Goal: Task Accomplishment & Management: Manage account settings

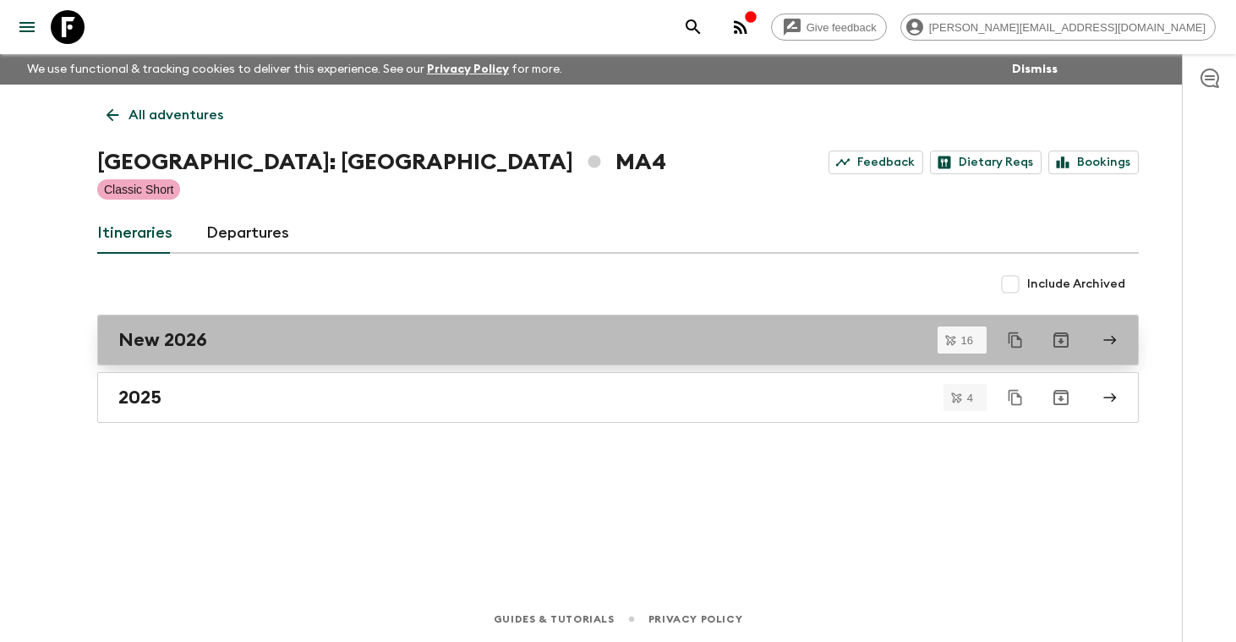
click at [180, 347] on h2 "New 2026" at bounding box center [162, 340] width 89 height 22
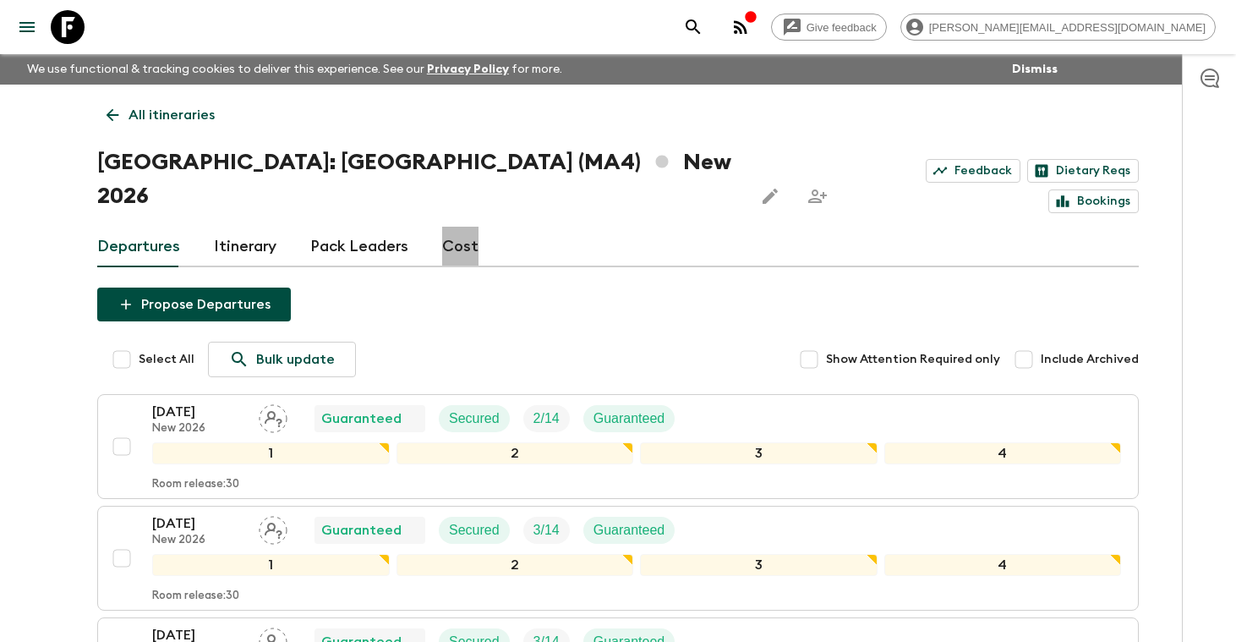
click at [461, 227] on link "Cost" at bounding box center [460, 247] width 36 height 41
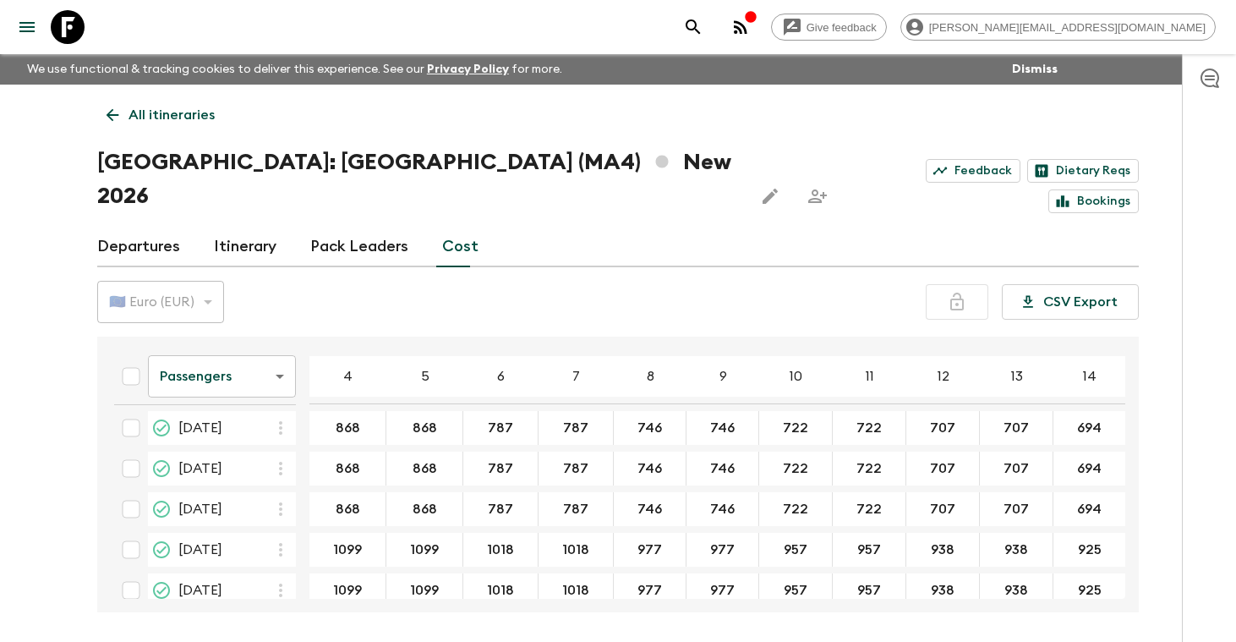
scroll to position [474, 0]
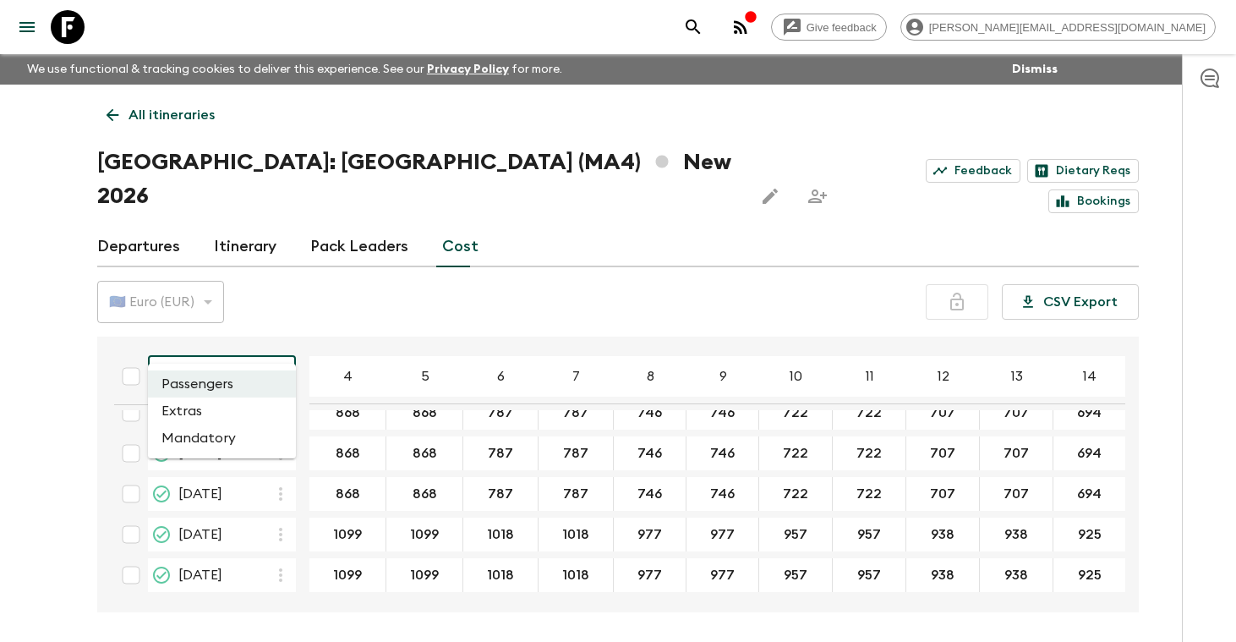
click at [280, 349] on body "Give feedback [PERSON_NAME][EMAIL_ADDRESS][DOMAIN_NAME] We use functional & tra…" at bounding box center [618, 352] width 1236 height 705
click at [244, 409] on li "Extras" at bounding box center [222, 410] width 148 height 27
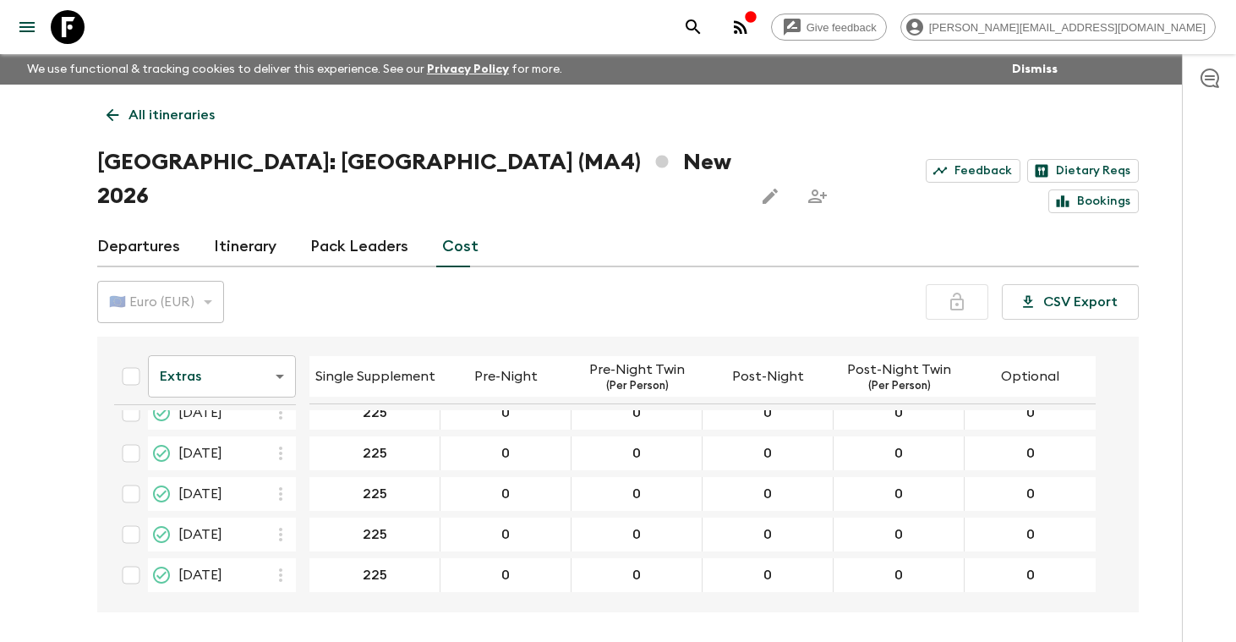
scroll to position [30, 0]
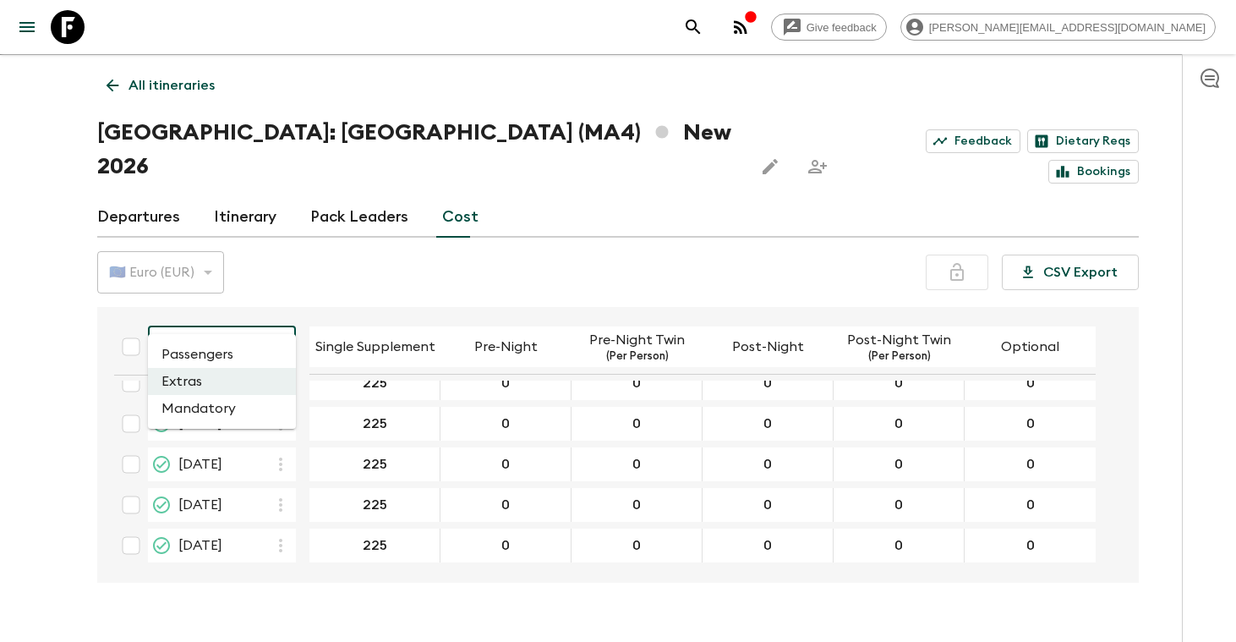
click at [276, 317] on body "Give feedback [PERSON_NAME][EMAIL_ADDRESS][DOMAIN_NAME] We use functional & tra…" at bounding box center [618, 322] width 1236 height 705
click at [237, 403] on li "Mandatory" at bounding box center [222, 408] width 148 height 27
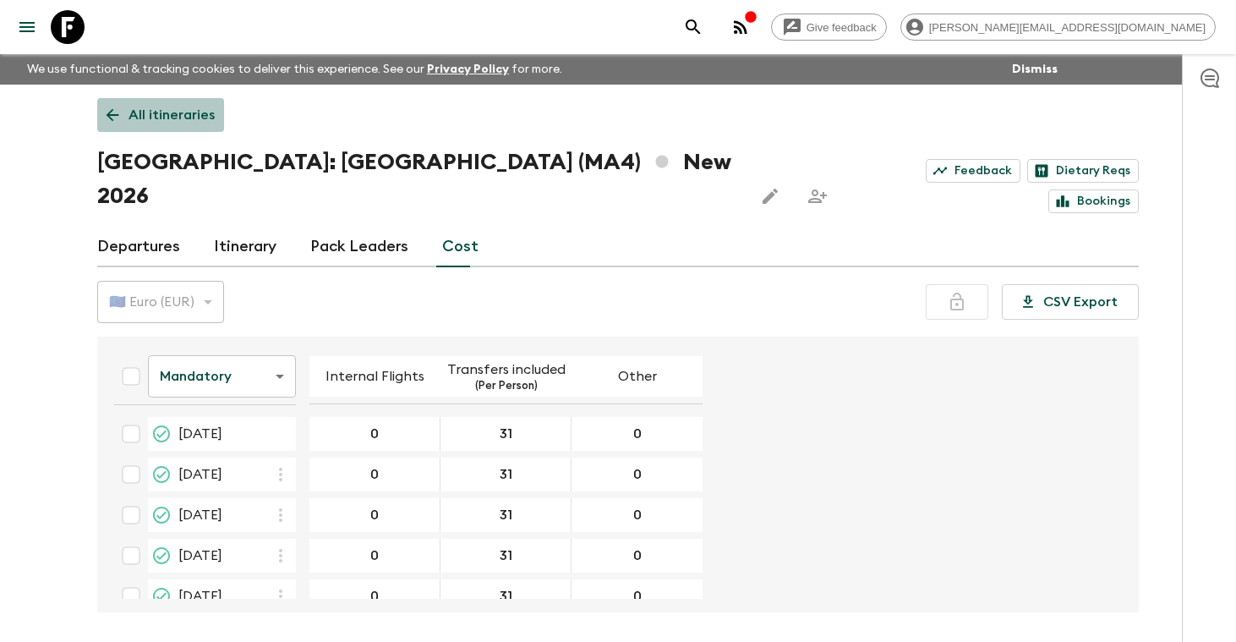
click at [172, 118] on p "All itineraries" at bounding box center [172, 115] width 86 height 20
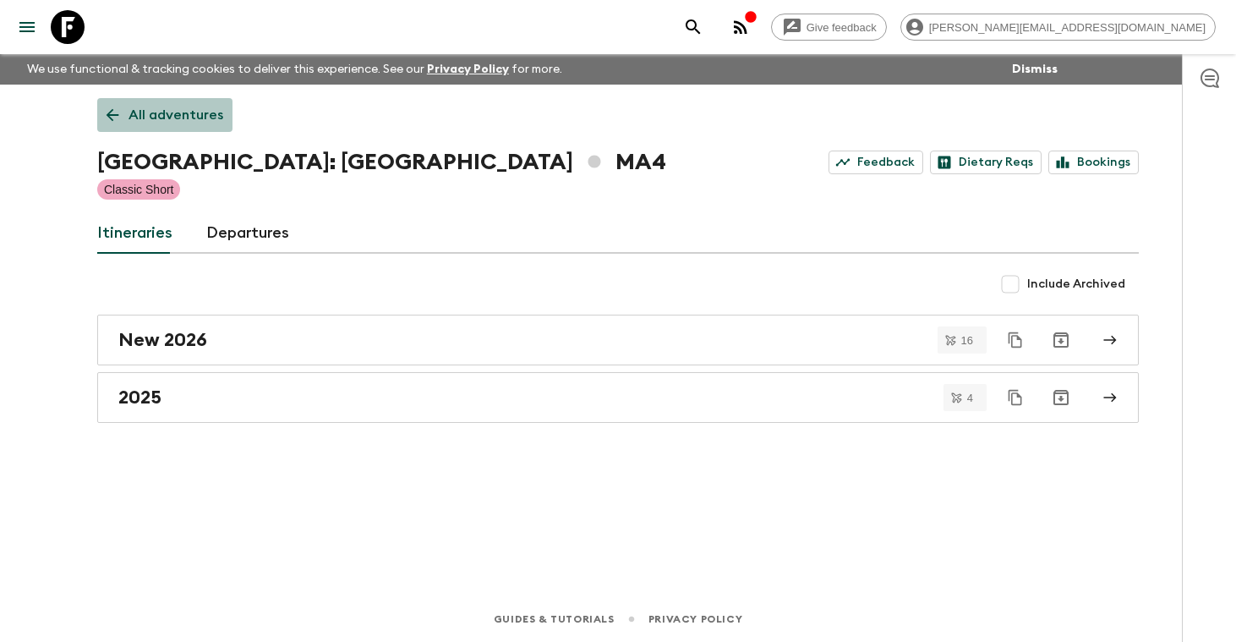
click at [181, 119] on p "All adventures" at bounding box center [176, 115] width 95 height 20
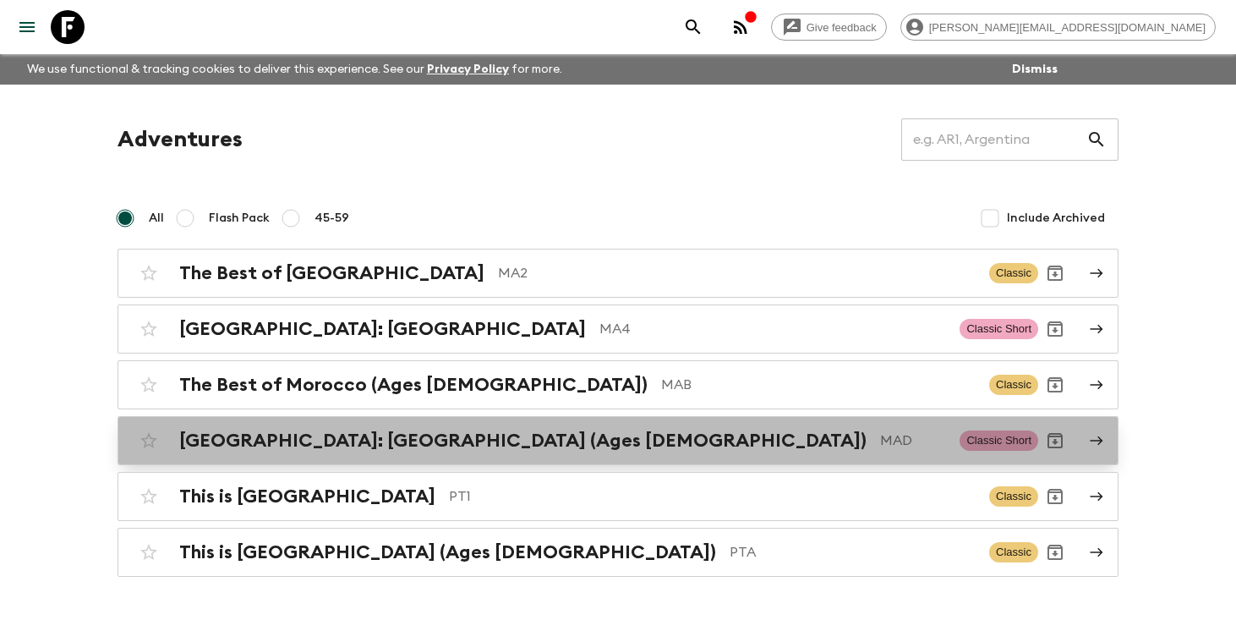
click at [282, 449] on h2 "[GEOGRAPHIC_DATA]: [GEOGRAPHIC_DATA] (Ages [DEMOGRAPHIC_DATA])" at bounding box center [522, 441] width 687 height 22
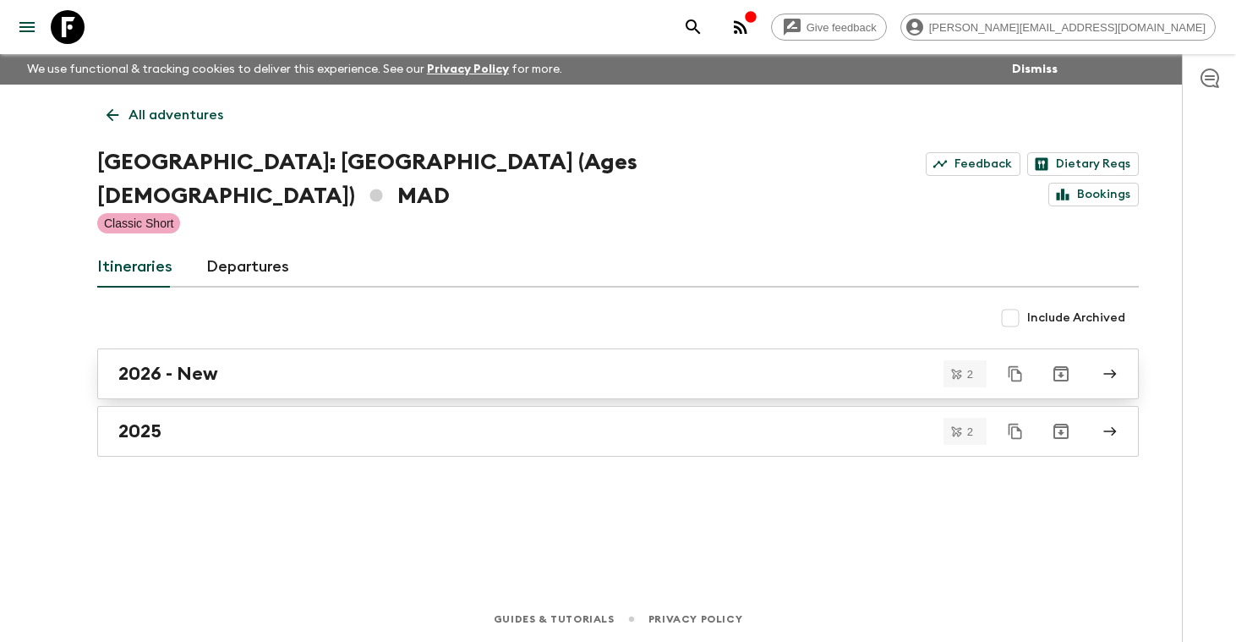
click at [219, 348] on link "2026 - New" at bounding box center [618, 373] width 1042 height 51
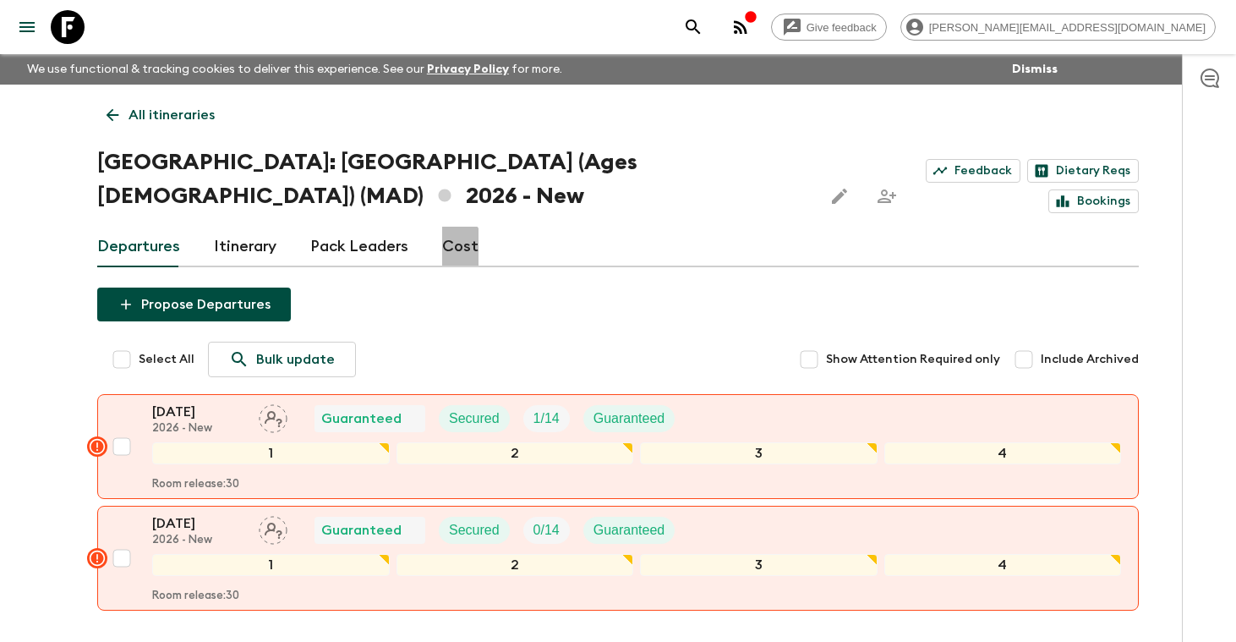
click at [450, 227] on link "Cost" at bounding box center [460, 247] width 36 height 41
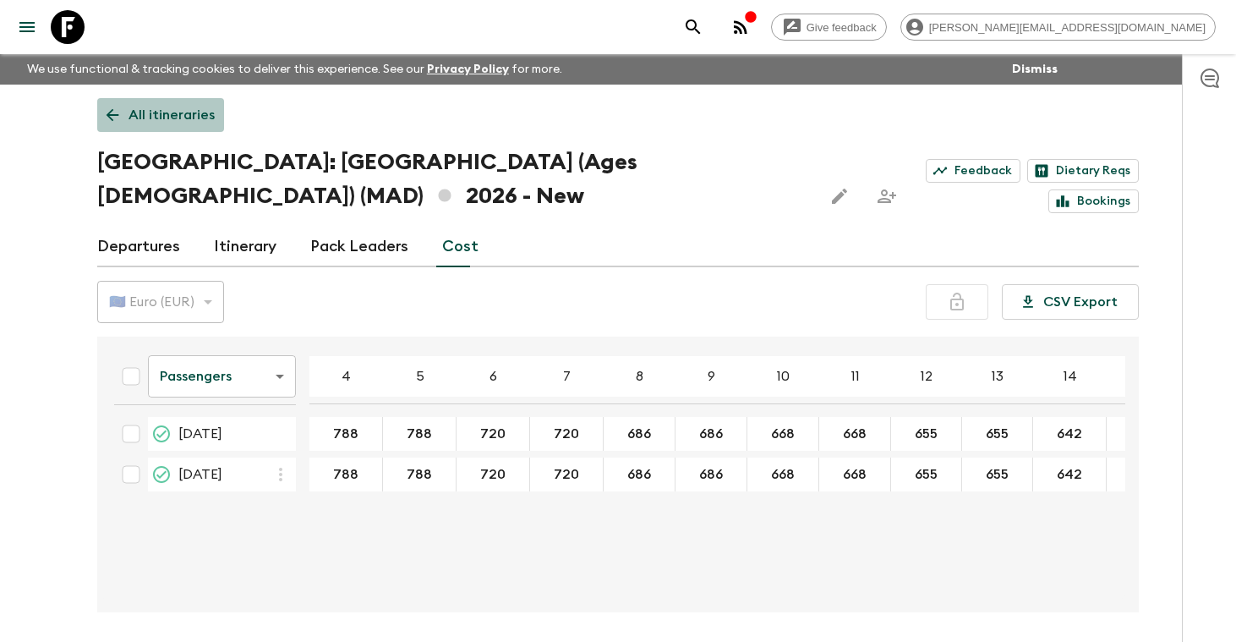
click at [162, 111] on p "All itineraries" at bounding box center [172, 115] width 86 height 20
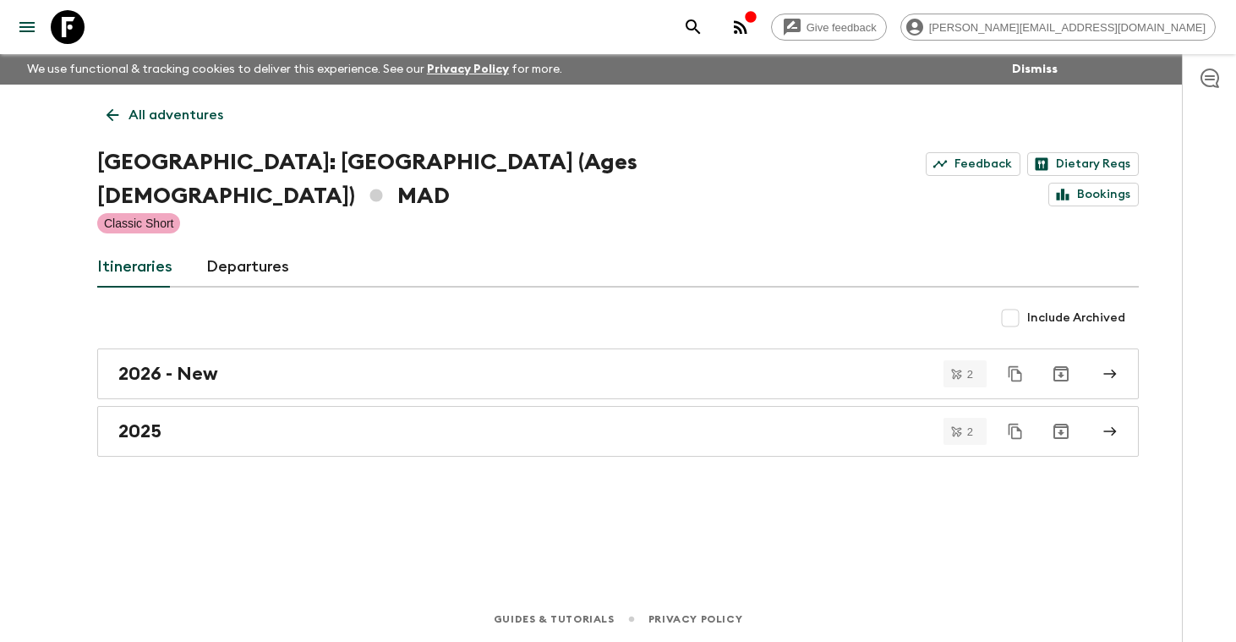
click at [162, 111] on p "All adventures" at bounding box center [176, 115] width 95 height 20
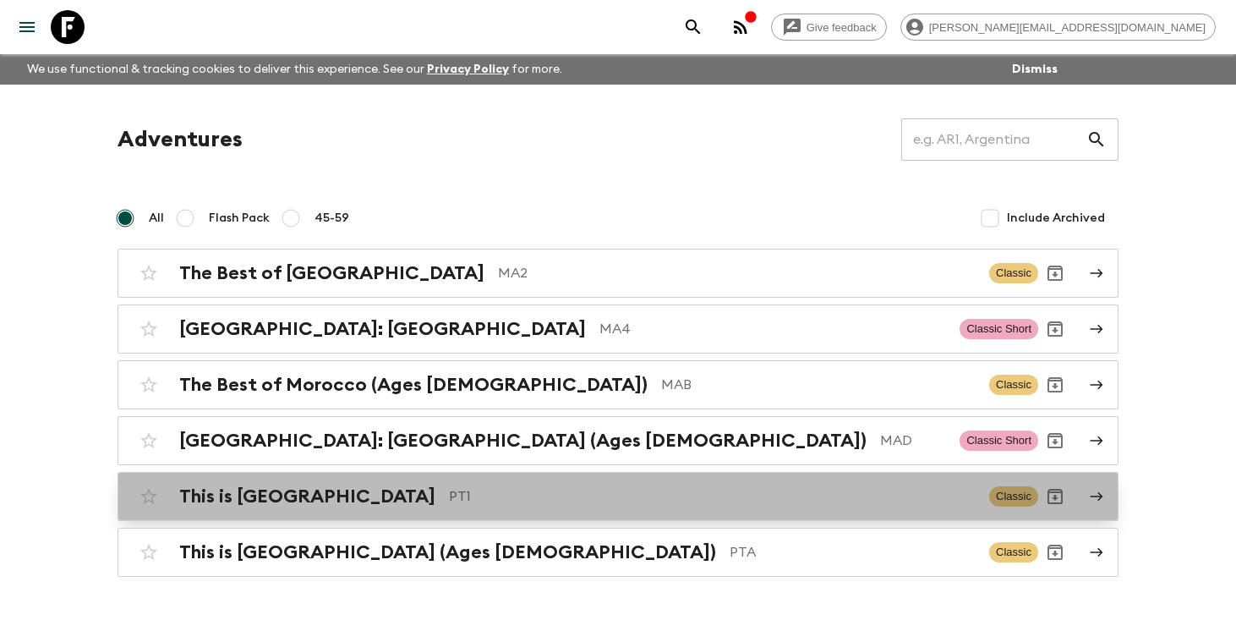
click at [244, 498] on h2 "This is [GEOGRAPHIC_DATA]" at bounding box center [307, 496] width 256 height 22
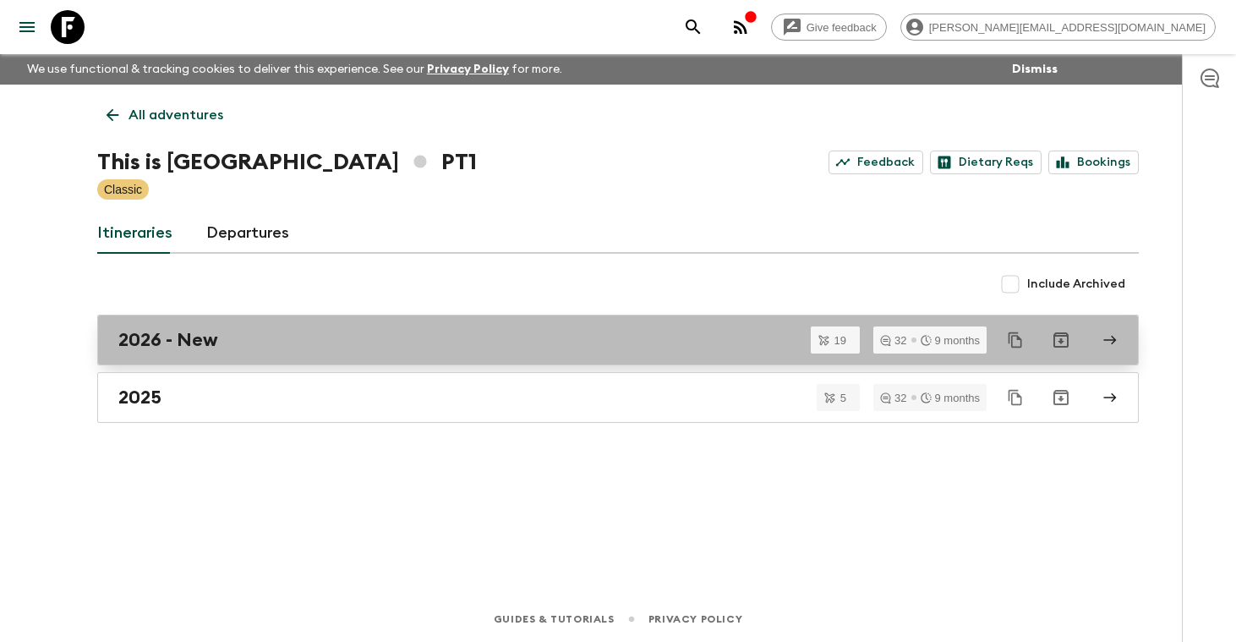
click at [207, 345] on h2 "2026 - New" at bounding box center [168, 340] width 100 height 22
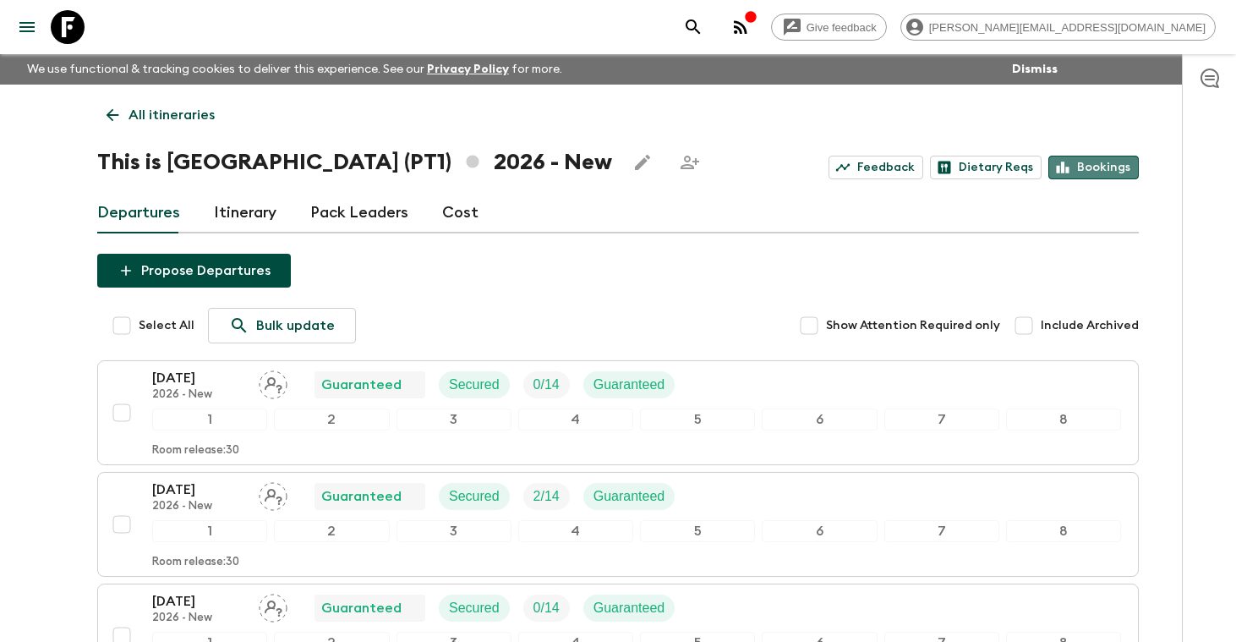
click at [1104, 167] on link "Bookings" at bounding box center [1093, 168] width 90 height 24
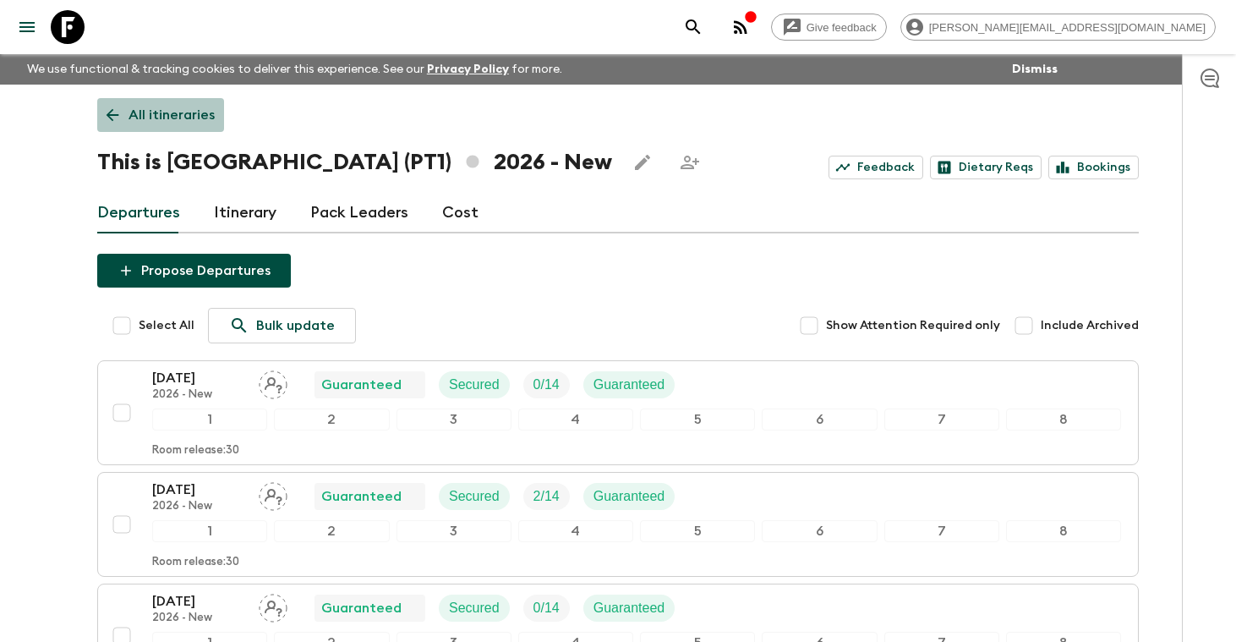
click at [173, 114] on p "All itineraries" at bounding box center [172, 115] width 86 height 20
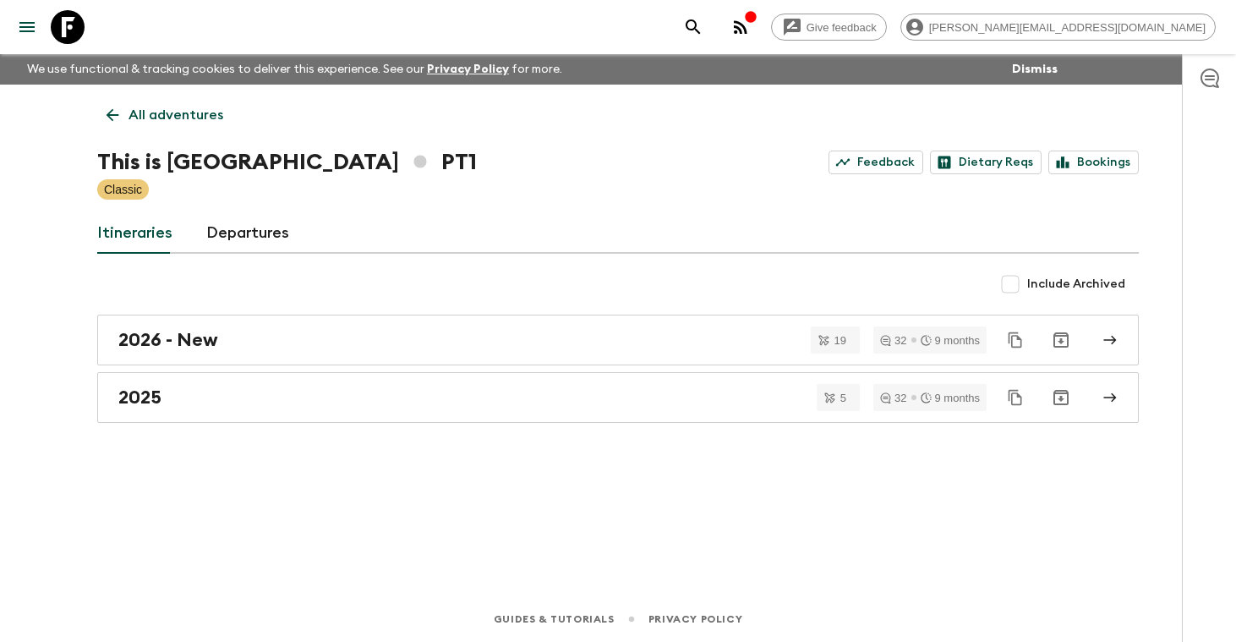
click at [186, 112] on p "All adventures" at bounding box center [176, 115] width 95 height 20
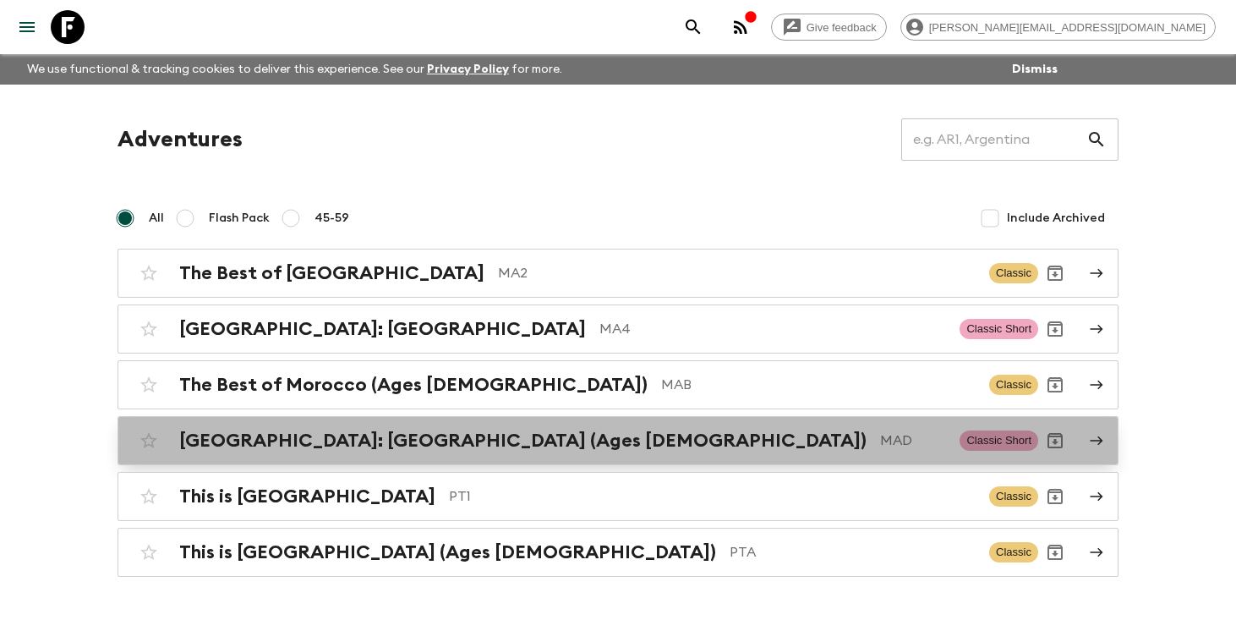
click at [256, 446] on h2 "[GEOGRAPHIC_DATA]: [GEOGRAPHIC_DATA] (Ages [DEMOGRAPHIC_DATA])" at bounding box center [522, 441] width 687 height 22
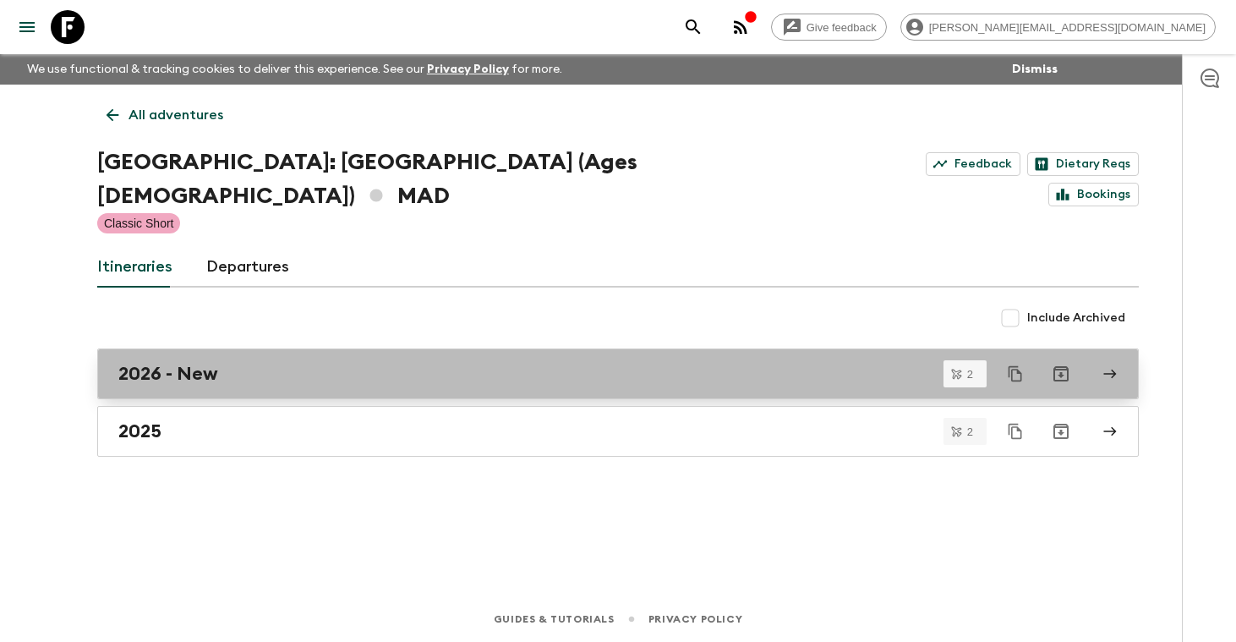
click at [196, 348] on link "2026 - New" at bounding box center [618, 373] width 1042 height 51
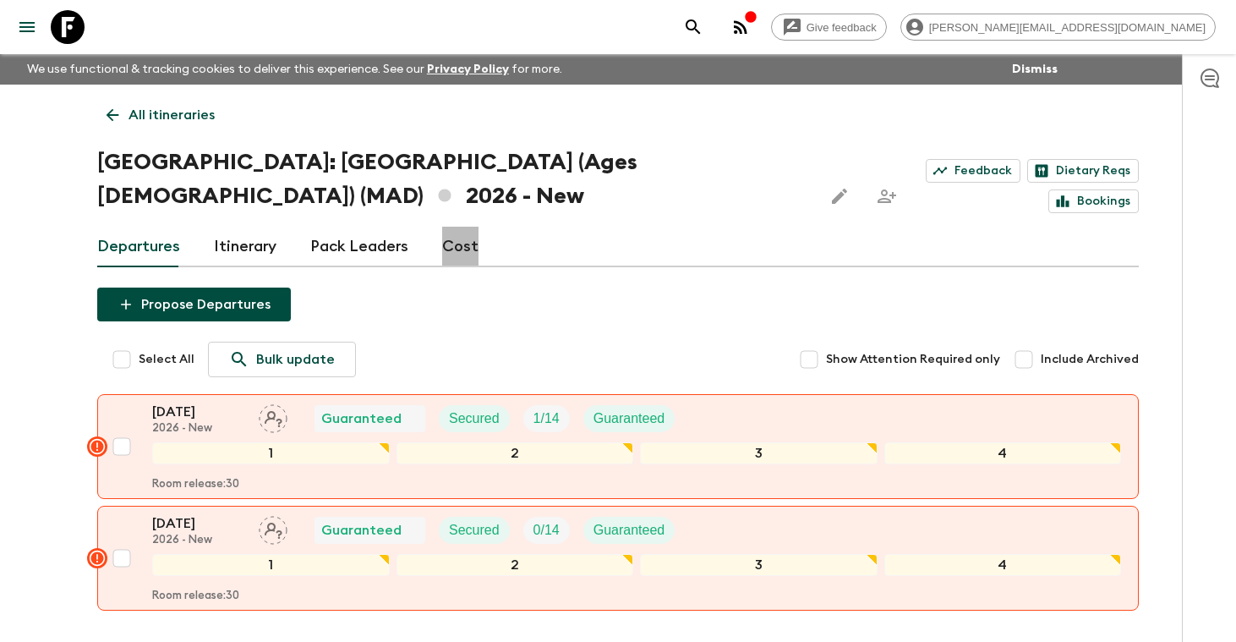
click at [454, 227] on link "Cost" at bounding box center [460, 247] width 36 height 41
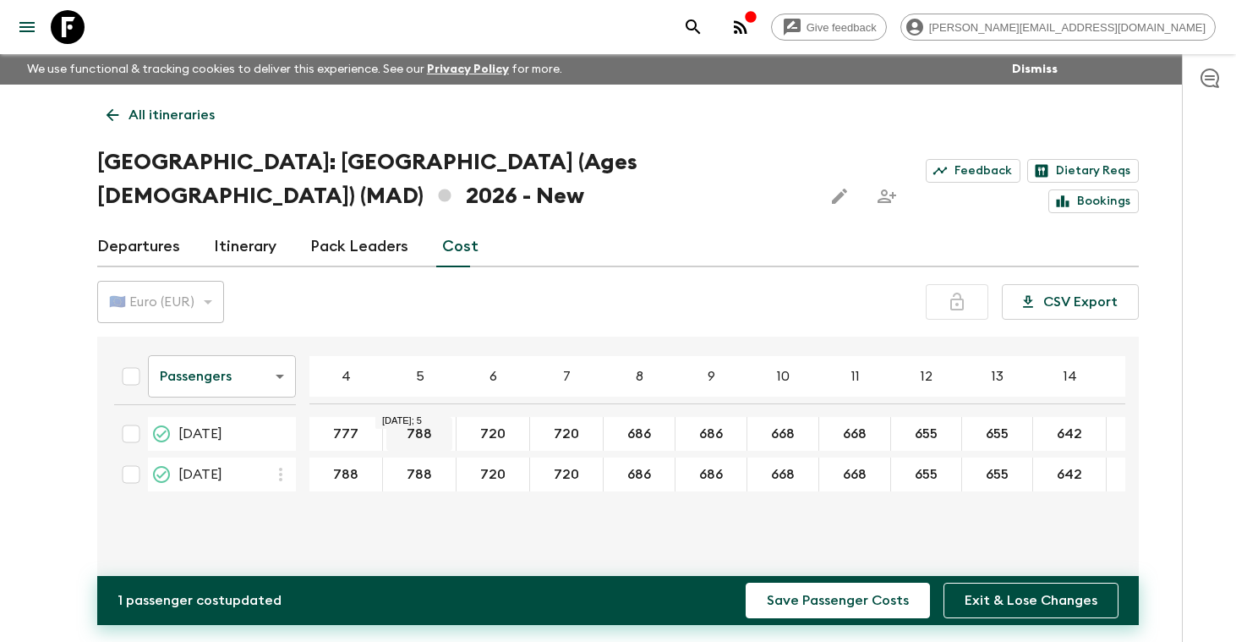
type input "777"
type input "710"
type input "677"
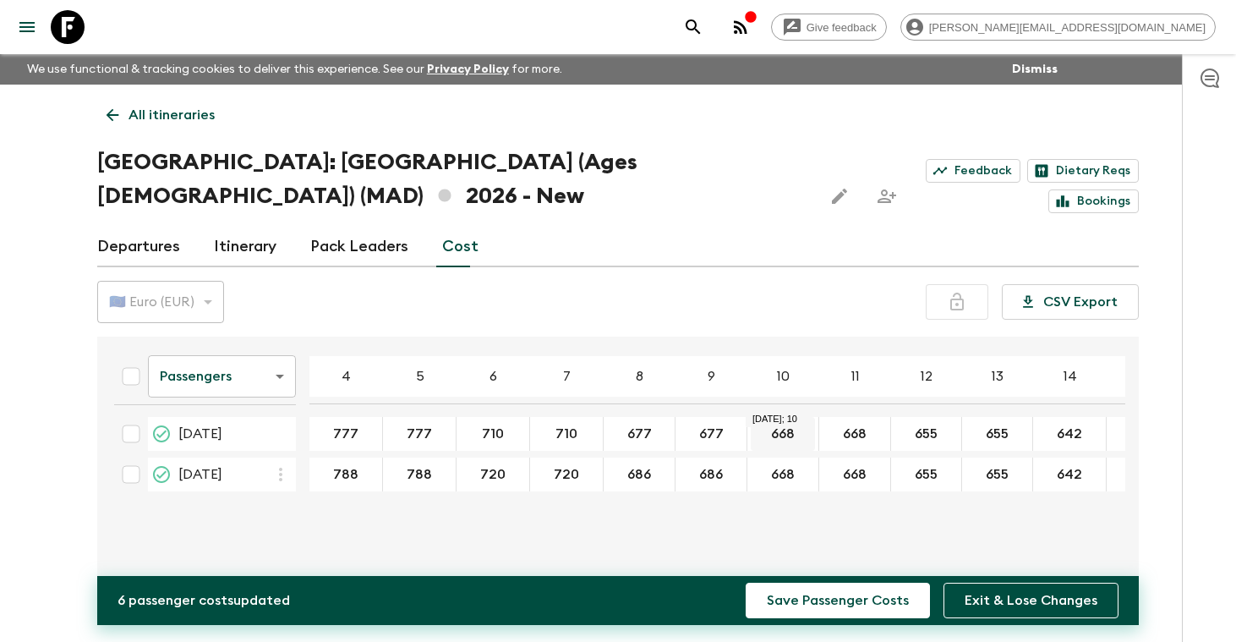
type input "677"
type input "660"
type input "647"
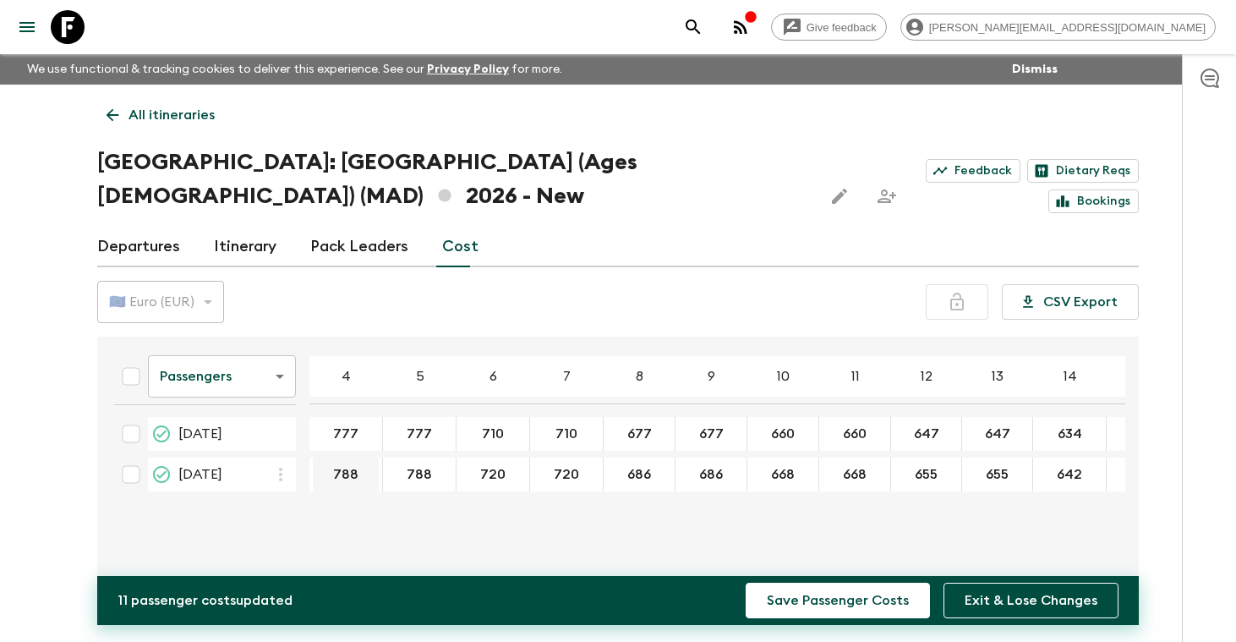
type input "634"
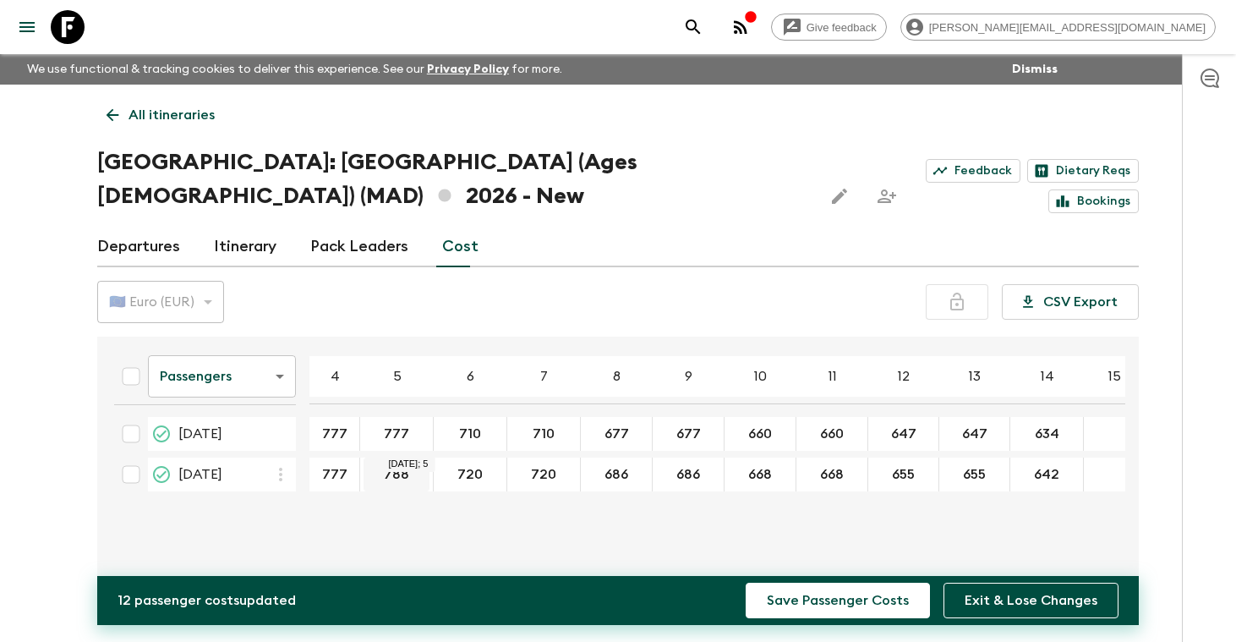
type input "777"
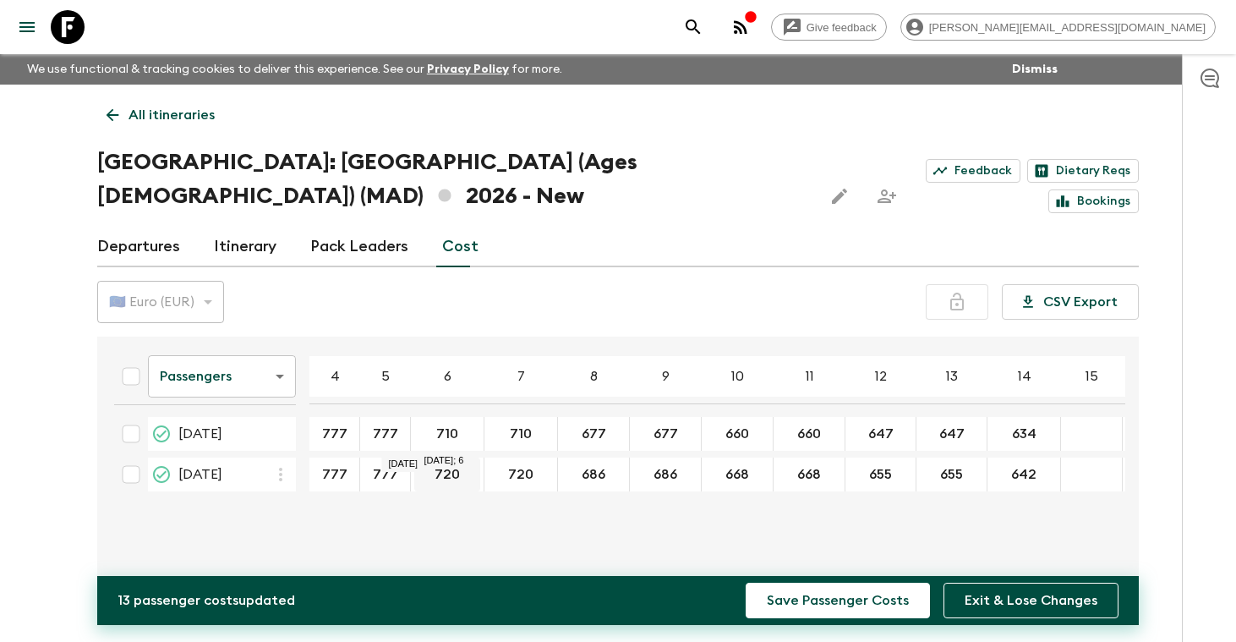
type input "777"
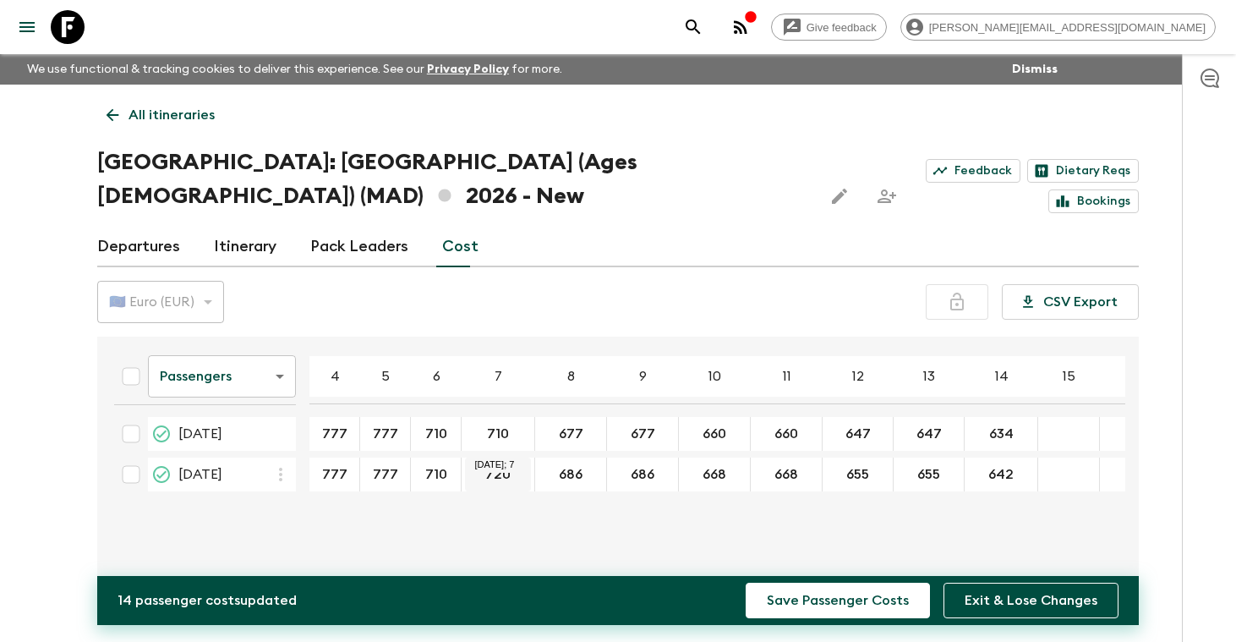
type input "710"
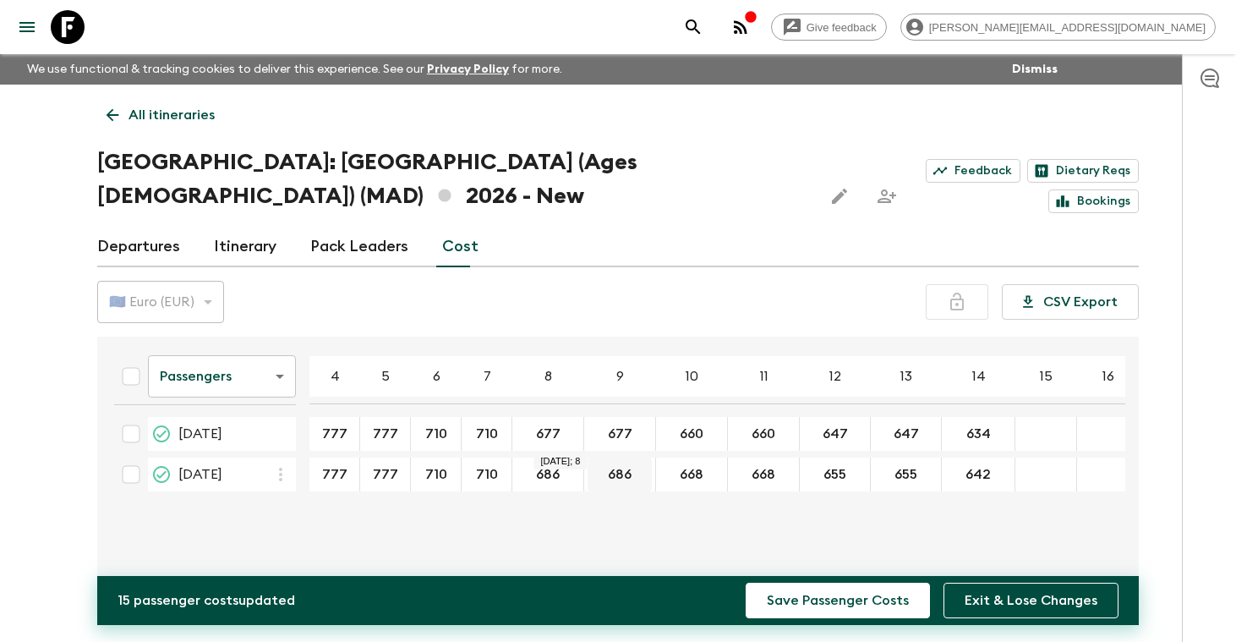
type input "710"
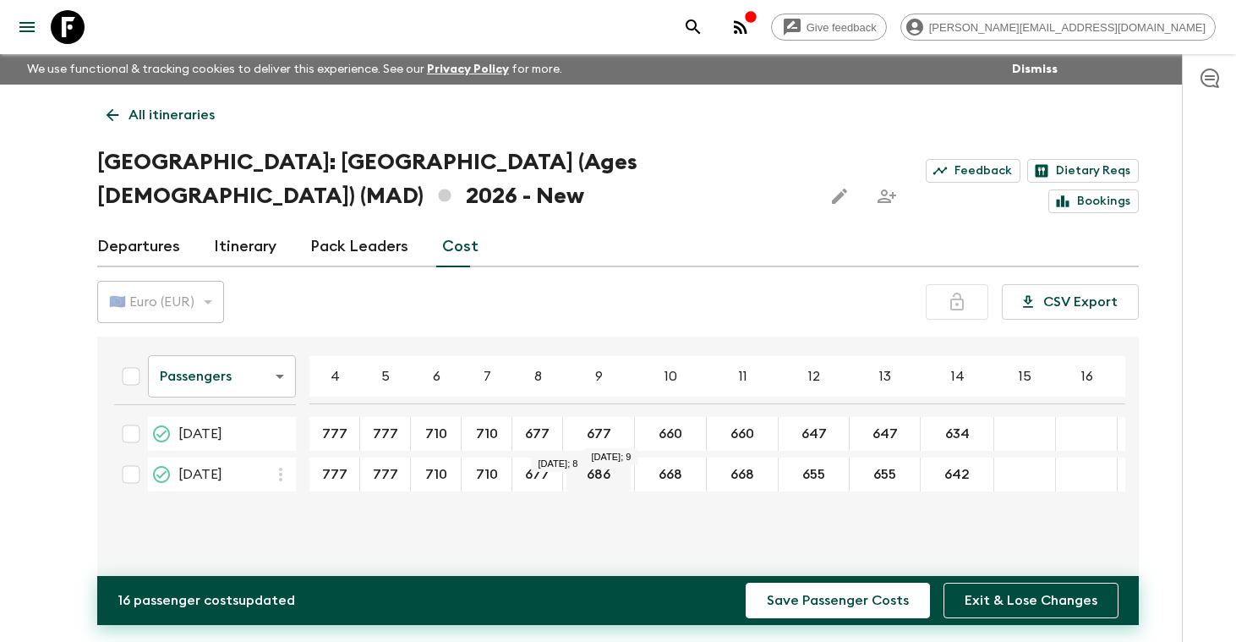
type input "677"
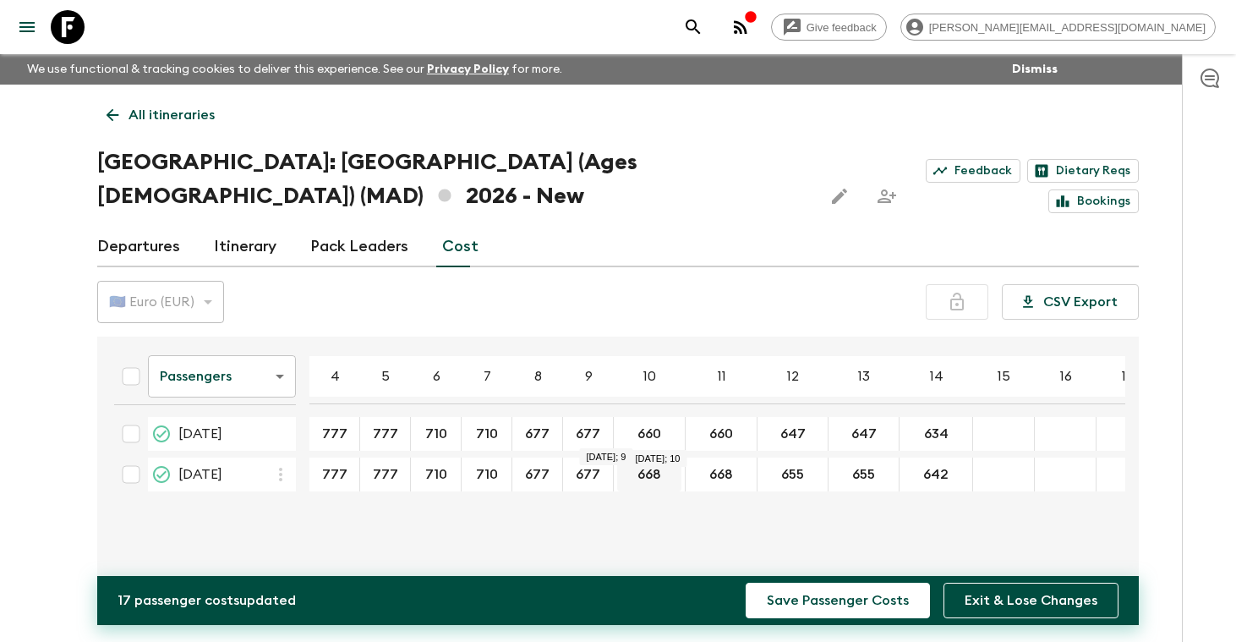
type input "677"
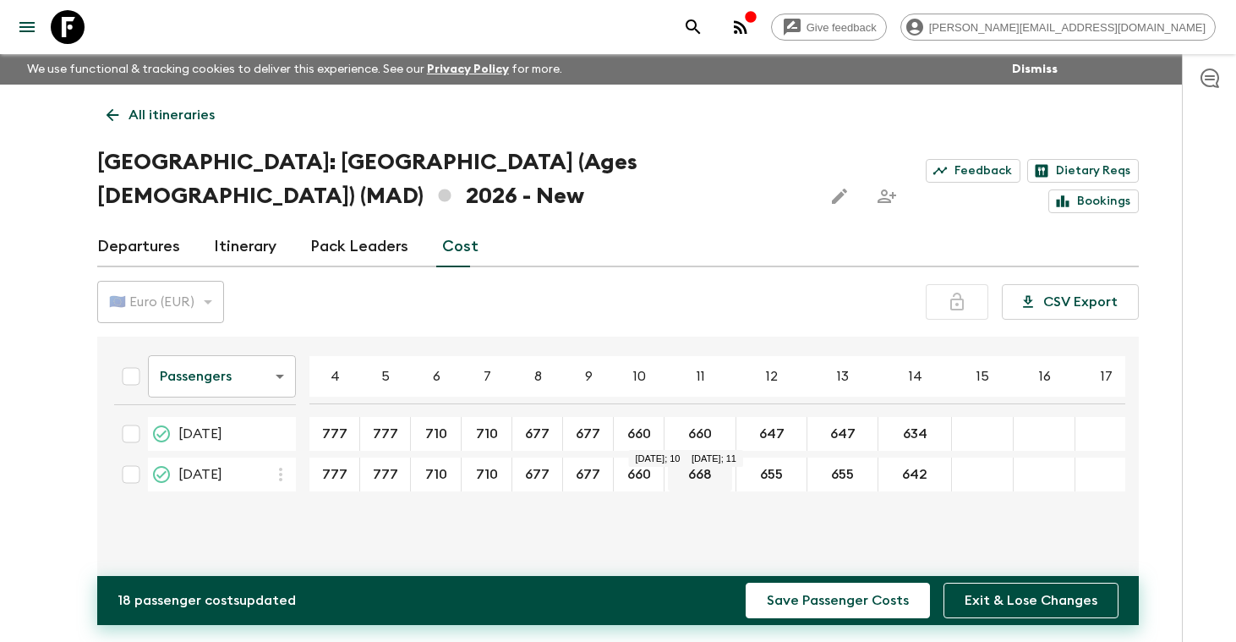
type input "660"
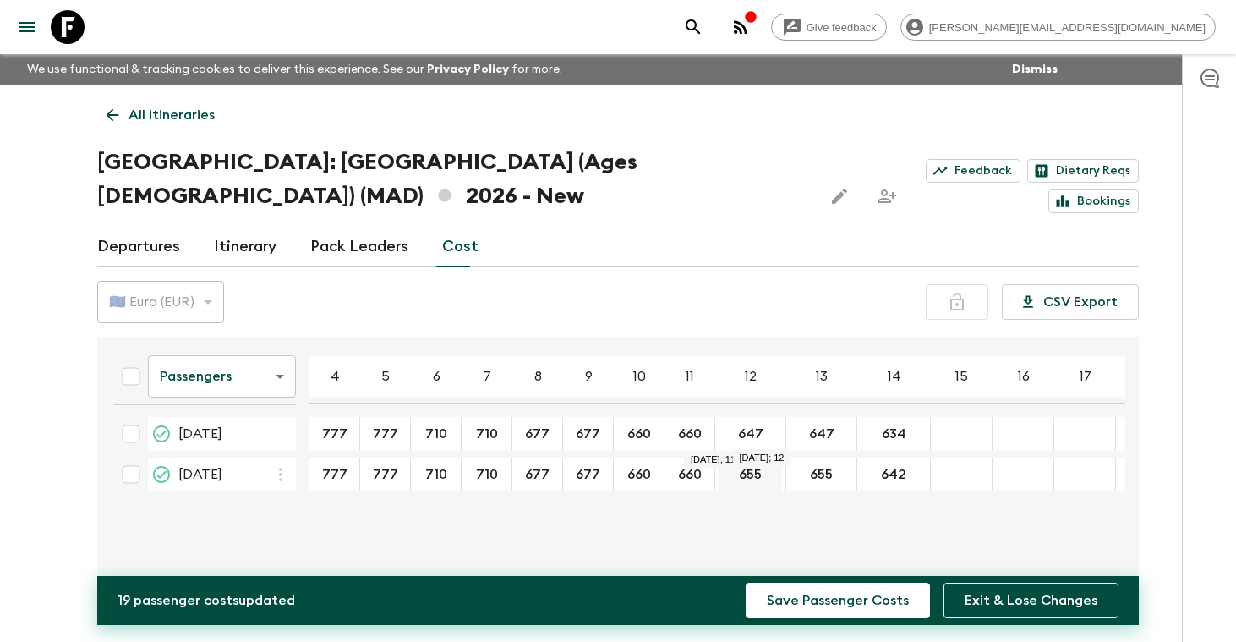
type input "660"
type input "647"
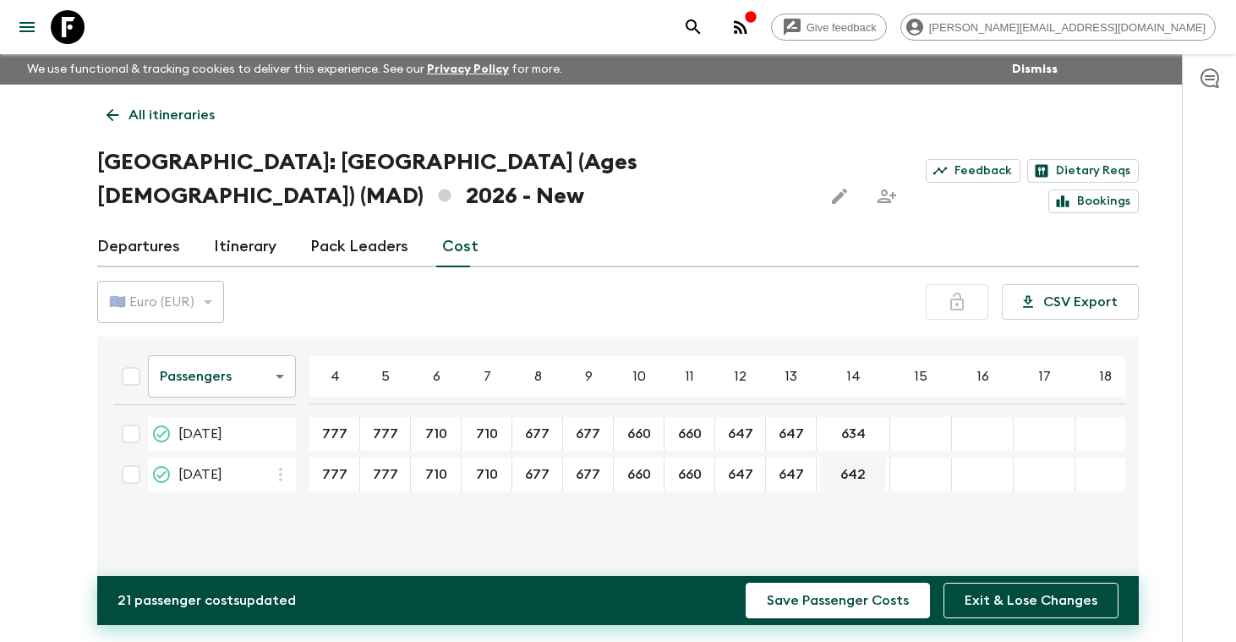
type input "647"
type input "634"
click at [282, 344] on body "Give feedback [PERSON_NAME][EMAIL_ADDRESS][DOMAIN_NAME] We use functional & tra…" at bounding box center [618, 352] width 1236 height 705
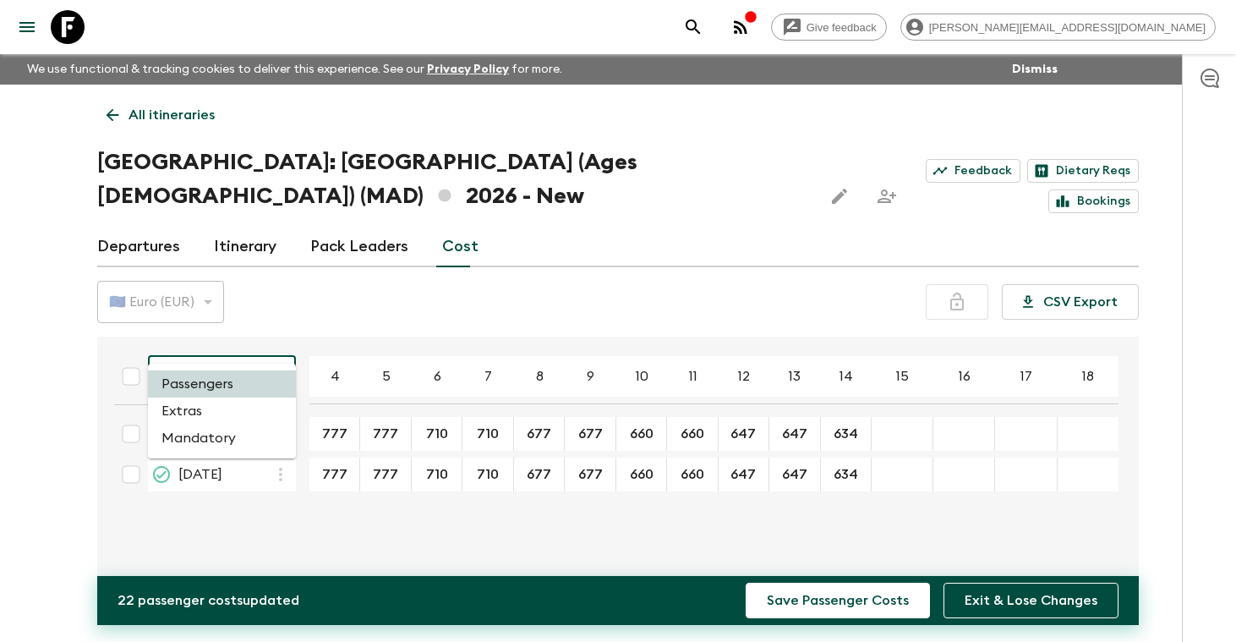
click at [223, 416] on li "Extras" at bounding box center [222, 410] width 148 height 27
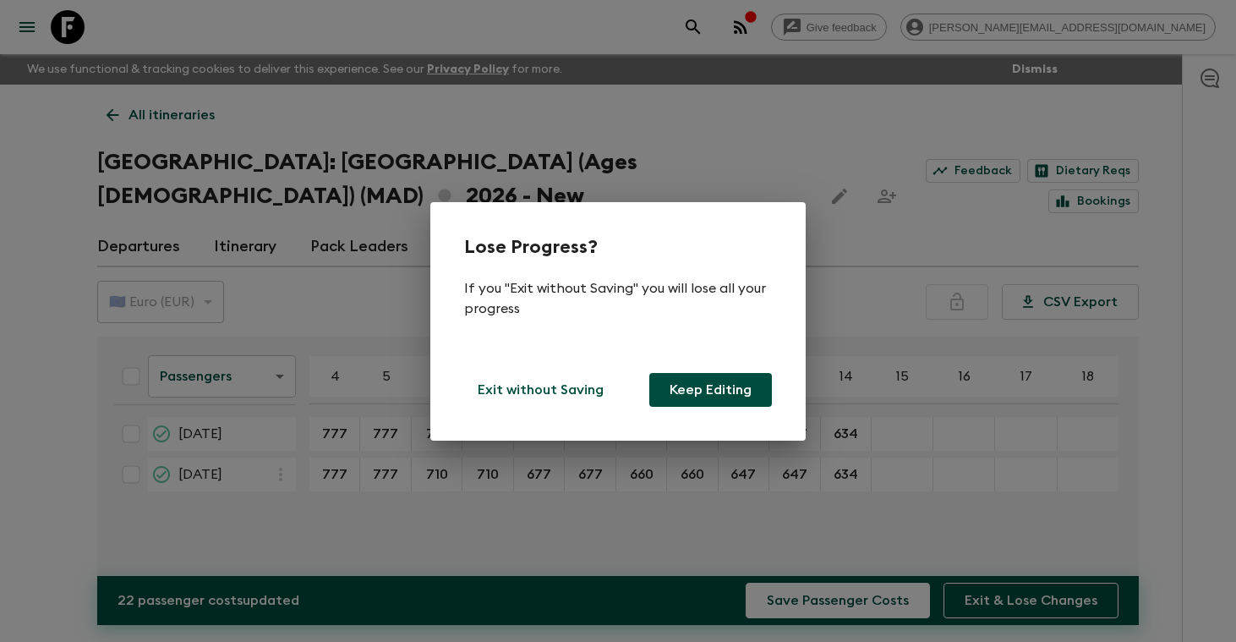
click at [723, 392] on button "Keep Editing" at bounding box center [710, 390] width 123 height 34
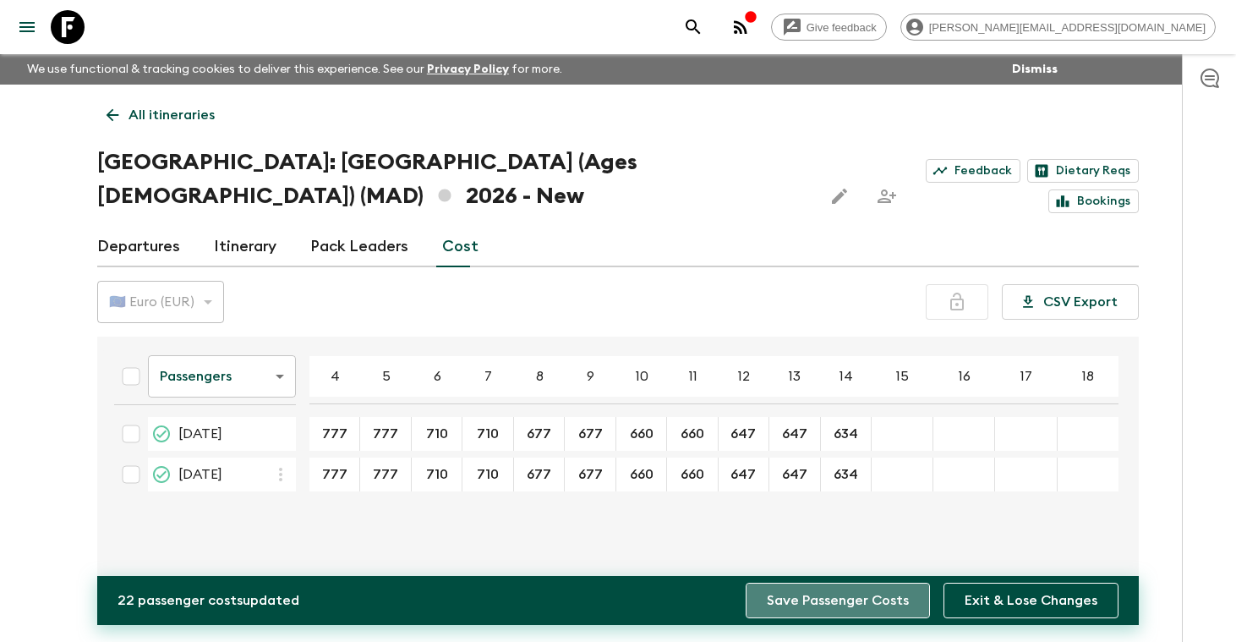
click at [895, 597] on button "Save Passenger Costs" at bounding box center [838, 601] width 184 height 36
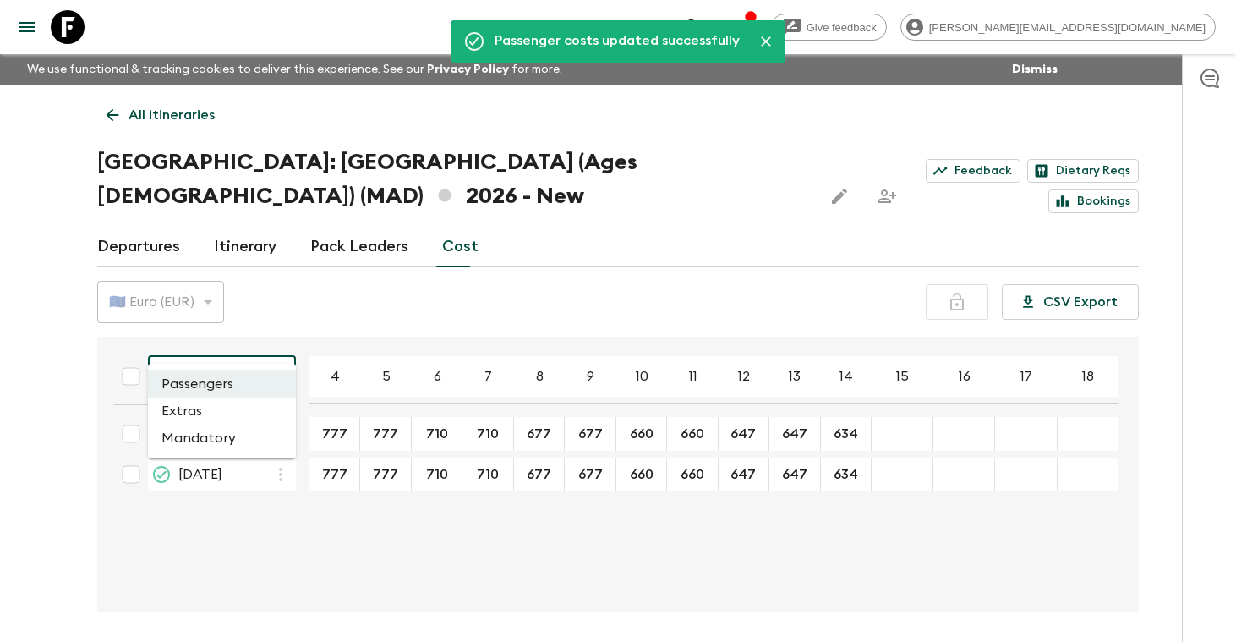
click at [282, 342] on body "Give feedback [PERSON_NAME][EMAIL_ADDRESS][DOMAIN_NAME] We use functional & tra…" at bounding box center [618, 352] width 1236 height 705
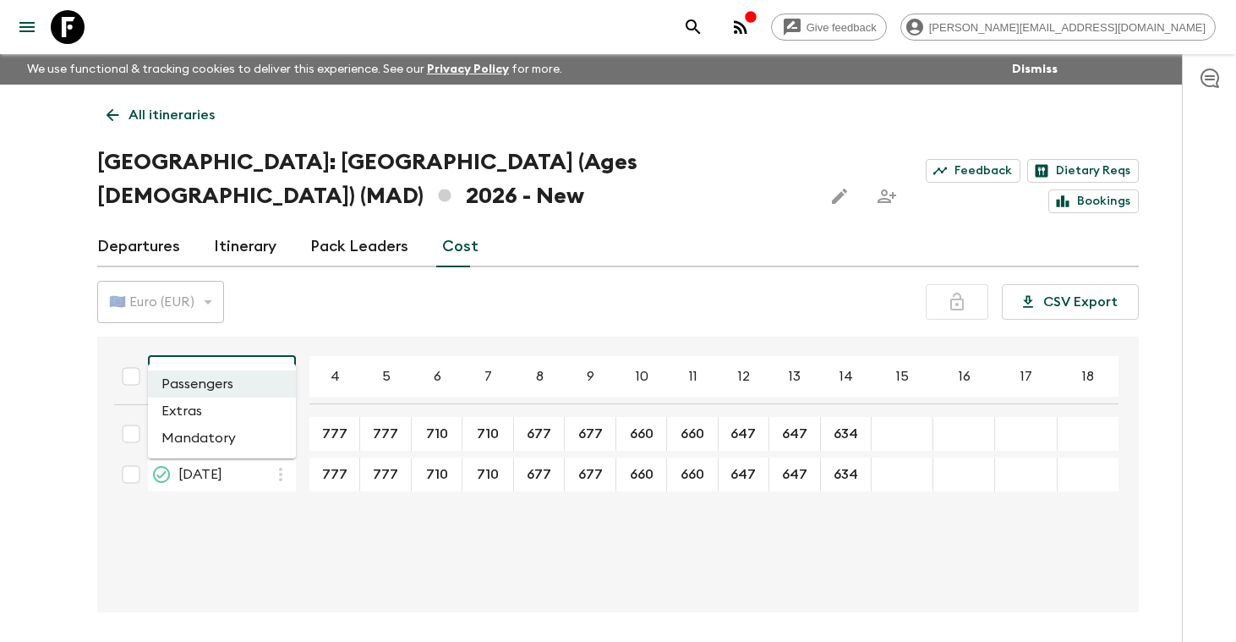
click at [227, 409] on li "Extras" at bounding box center [222, 410] width 148 height 27
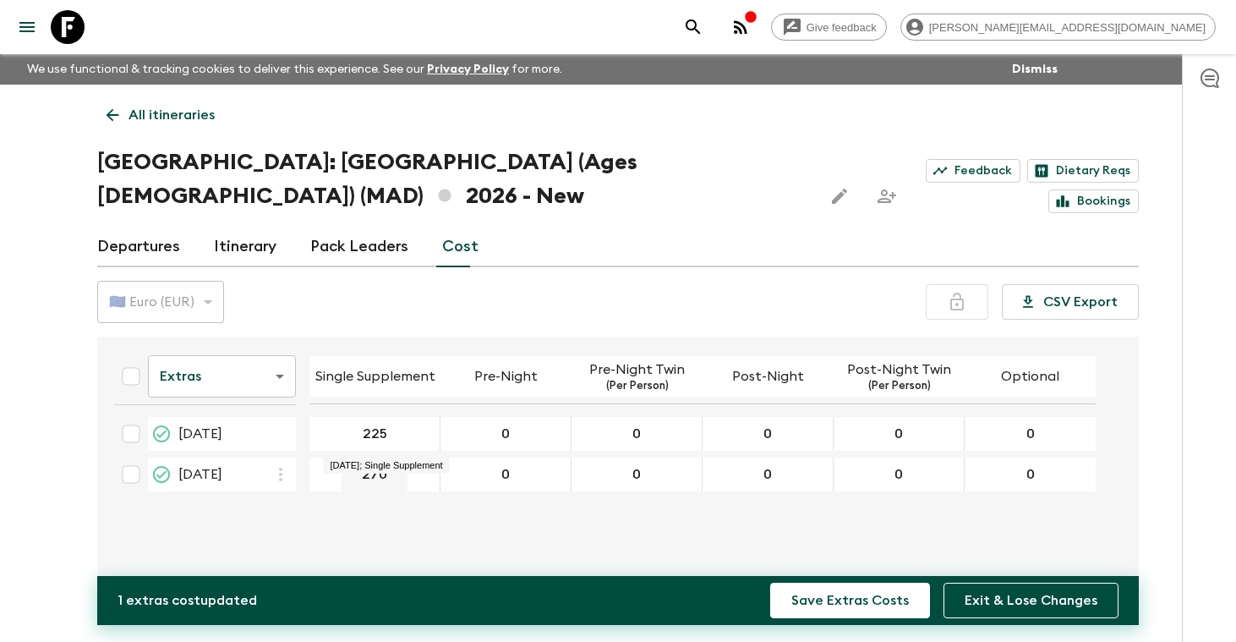
type input "225"
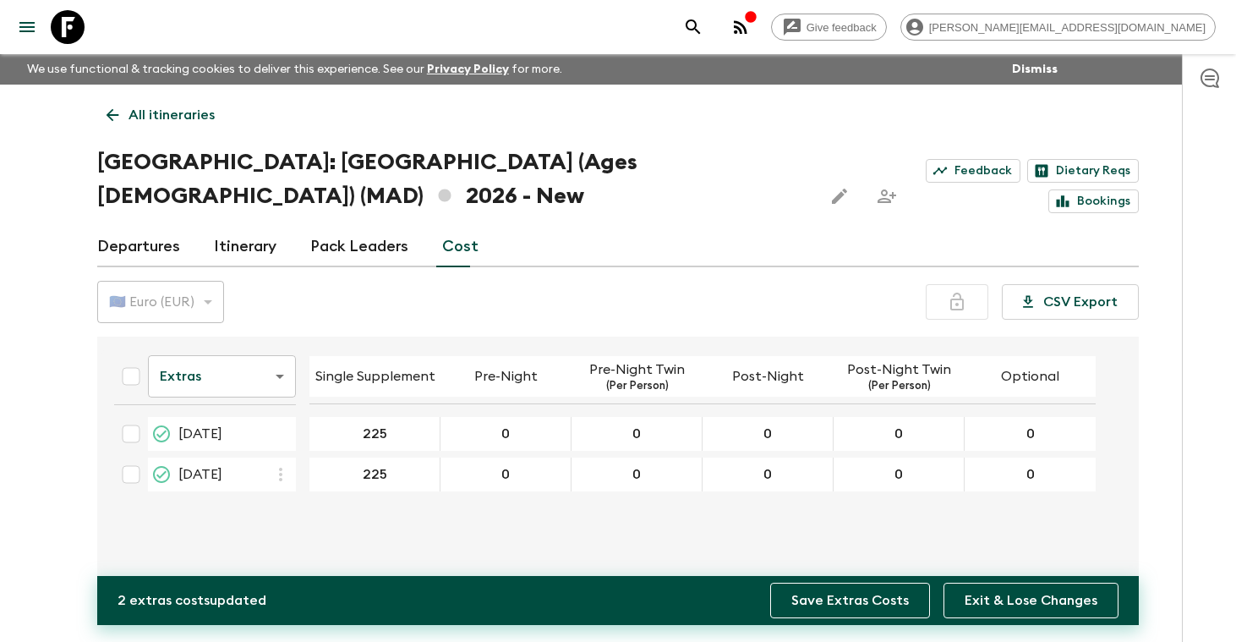
type input "225"
click at [887, 606] on button "Save Extras Costs" at bounding box center [850, 601] width 160 height 36
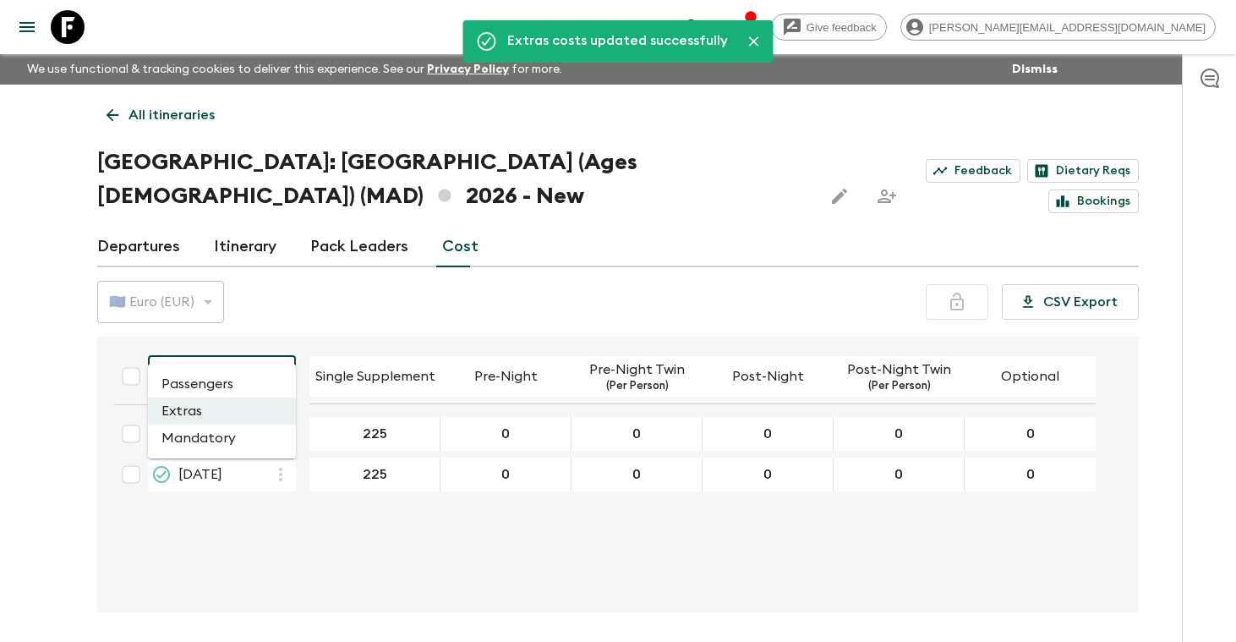
click at [280, 346] on body "Give feedback [PERSON_NAME][EMAIL_ADDRESS][DOMAIN_NAME] We use functional & tra…" at bounding box center [618, 352] width 1236 height 705
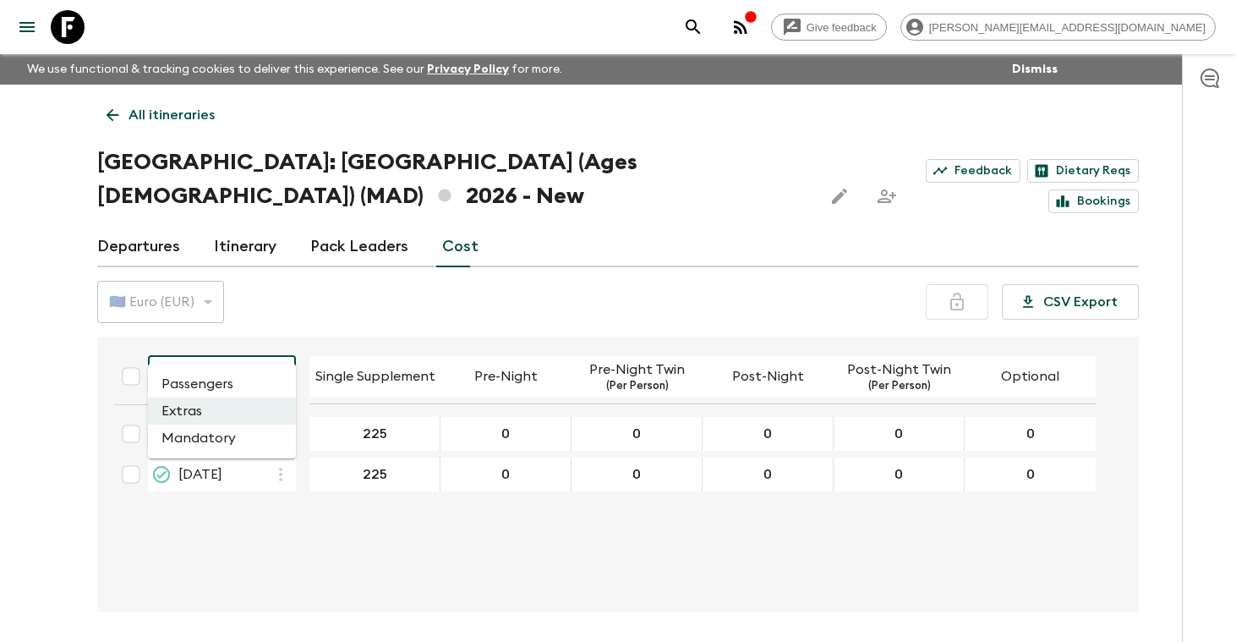
click at [230, 442] on li "Mandatory" at bounding box center [222, 437] width 148 height 27
